Goal: Task Accomplishment & Management: Manage account settings

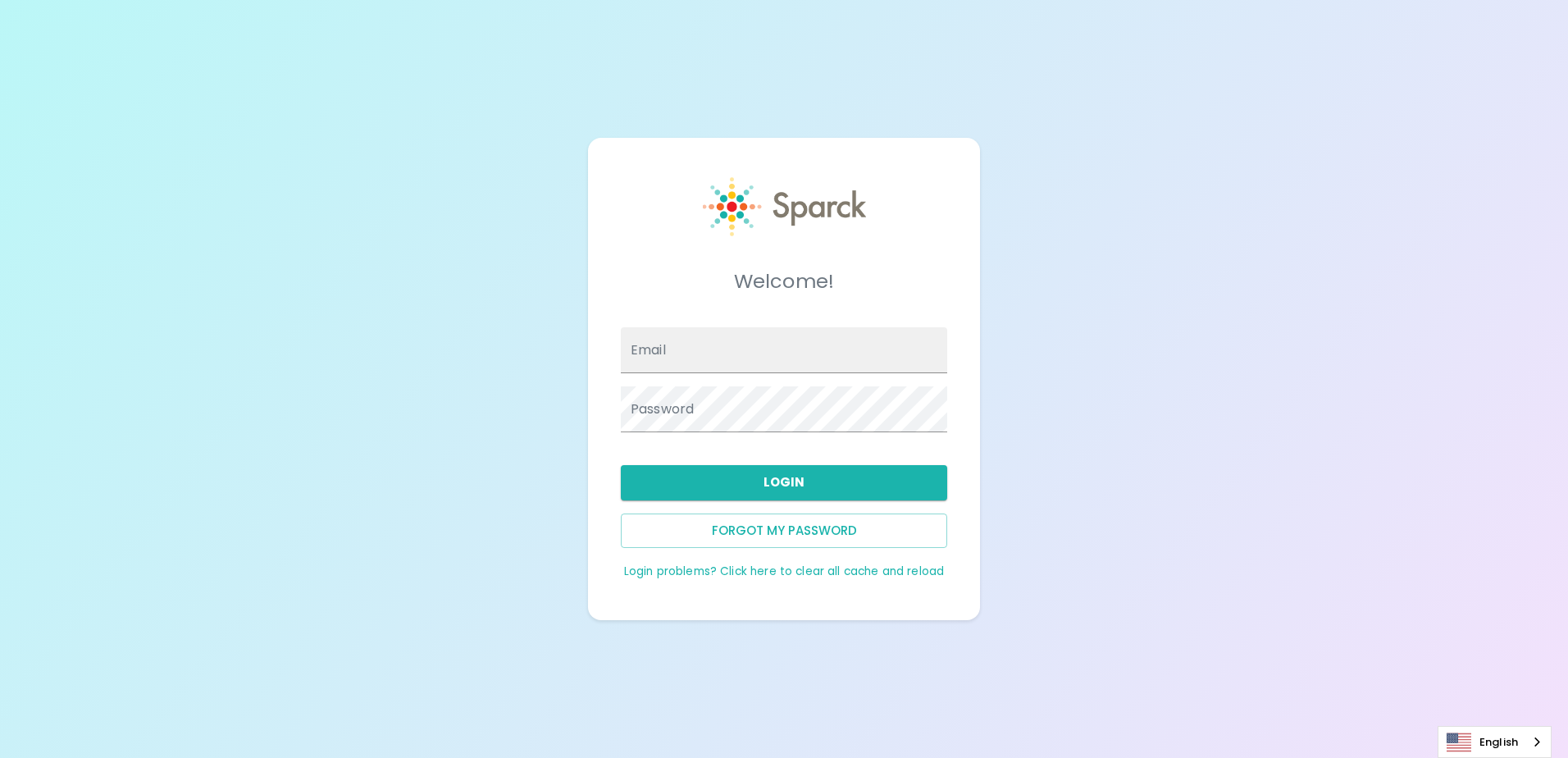
type input "[EMAIL_ADDRESS][DOMAIN_NAME]"
drag, startPoint x: 0, startPoint y: 0, endPoint x: 745, endPoint y: 476, distance: 884.1
click at [745, 476] on button "Login" at bounding box center [784, 482] width 326 height 34
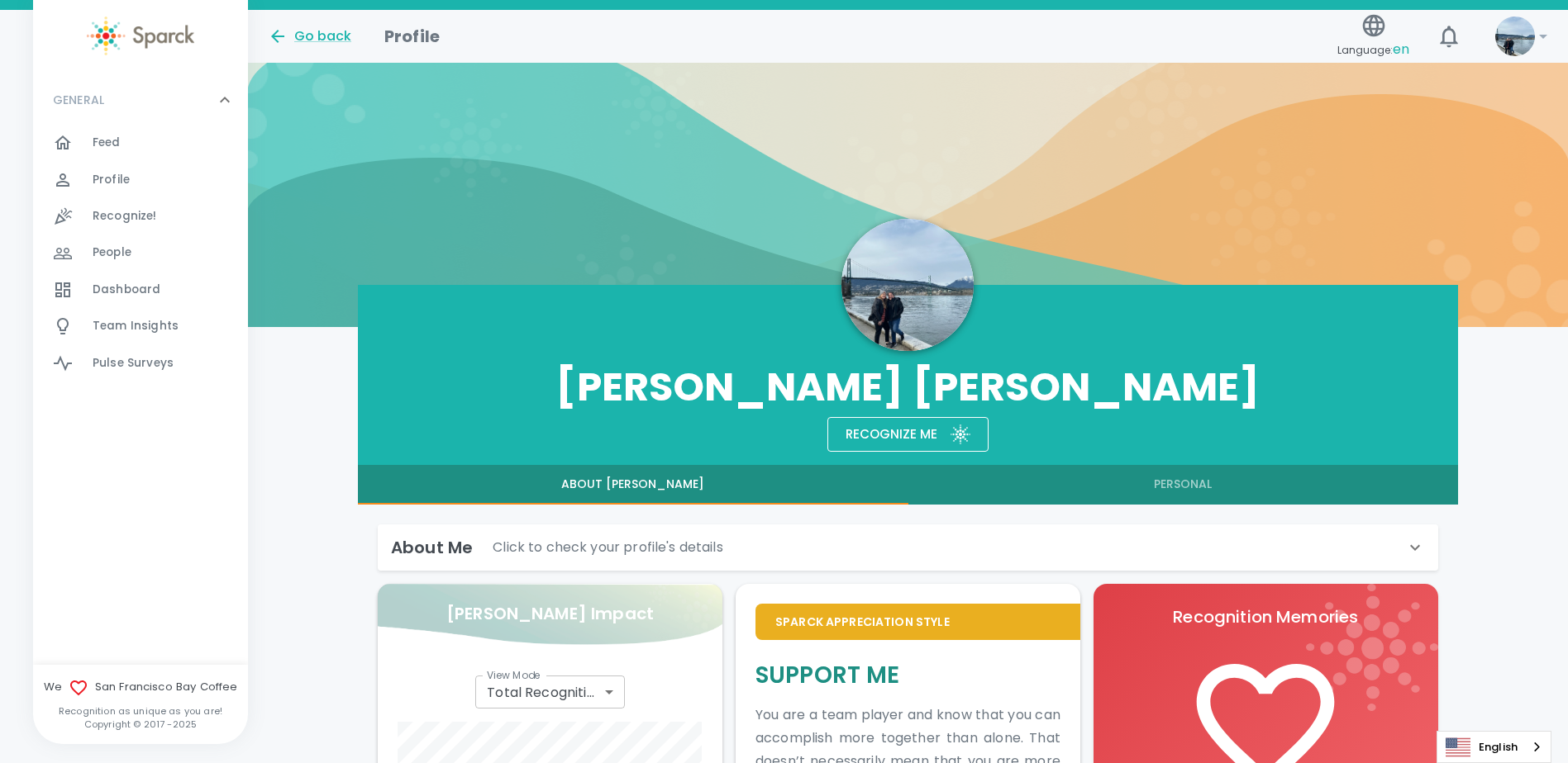
click at [90, 296] on div at bounding box center [73, 289] width 39 height 20
